Goal: Task Accomplishment & Management: Manage account settings

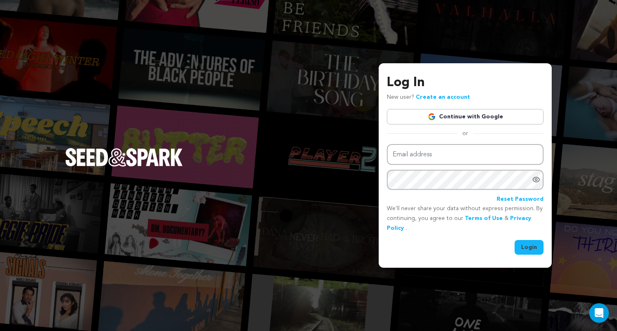
click at [511, 111] on link "Continue with Google" at bounding box center [465, 117] width 157 height 16
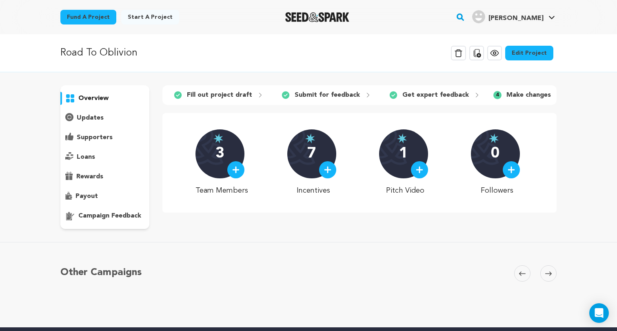
click at [117, 214] on p "campaign feedback" at bounding box center [109, 216] width 63 height 10
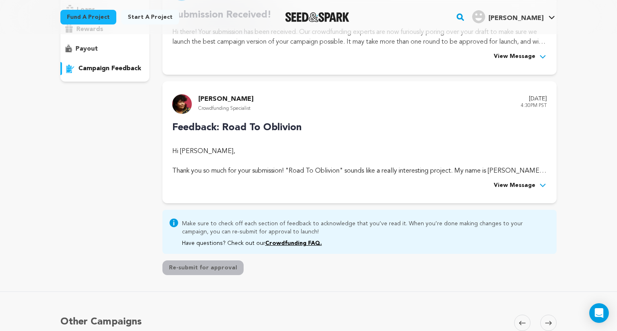
scroll to position [134, 0]
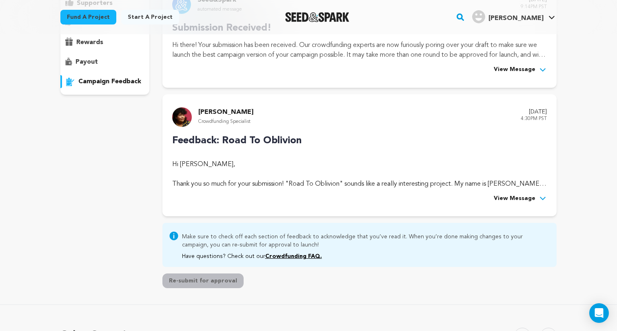
click at [537, 200] on button "View Message" at bounding box center [520, 199] width 53 height 10
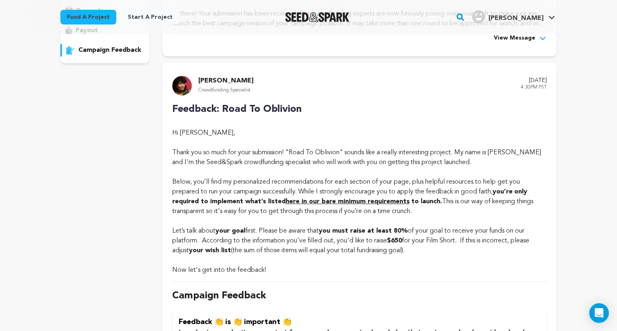
scroll to position [173, 0]
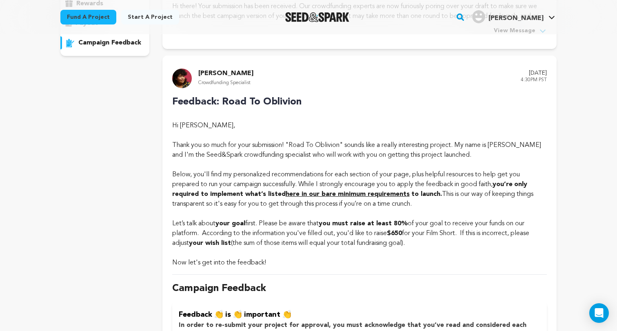
click at [360, 193] on strong "here in our bare minimum requirements" at bounding box center [348, 194] width 124 height 7
